Goal: Information Seeking & Learning: Learn about a topic

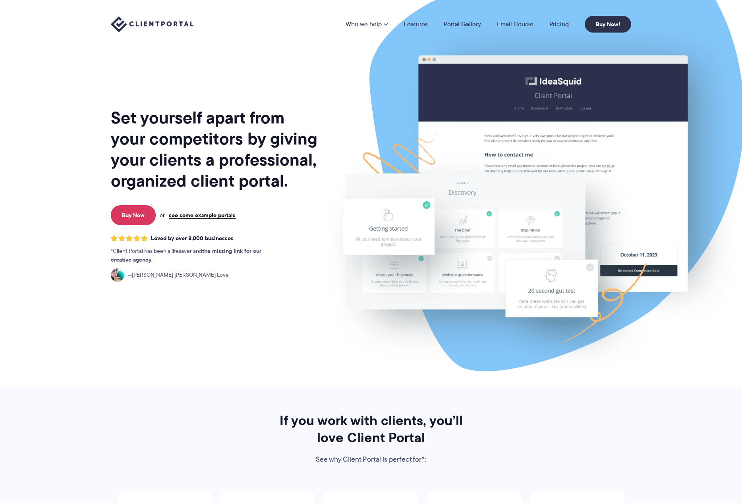
click at [557, 16] on nav "Who we help Who we help View pricing Agencies See how Client Portal can help gi…" at bounding box center [489, 24] width 286 height 17
click at [558, 24] on link "Pricing" at bounding box center [559, 24] width 19 height 6
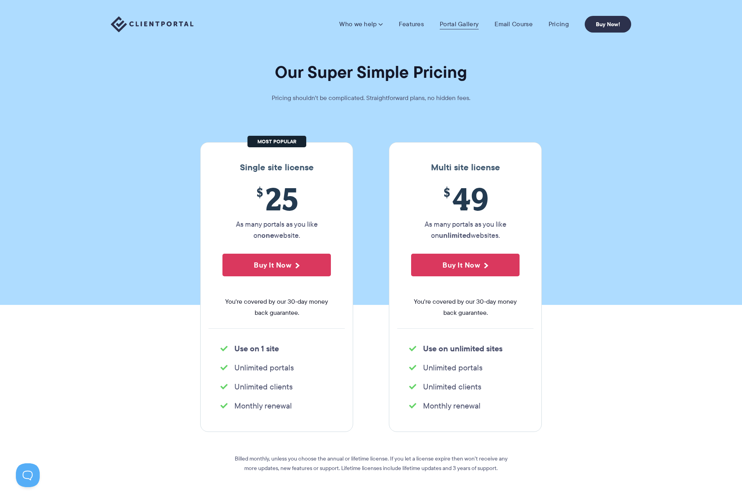
click at [456, 24] on link "Portal Gallery" at bounding box center [459, 24] width 39 height 8
